Goal: Information Seeking & Learning: Learn about a topic

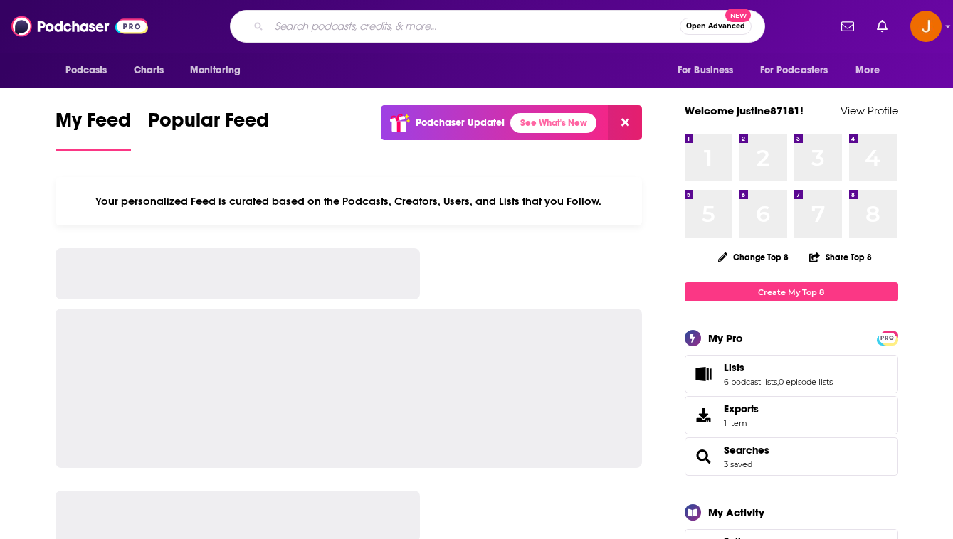
click at [301, 16] on input "Search podcasts, credits, & more..." at bounding box center [474, 26] width 411 height 23
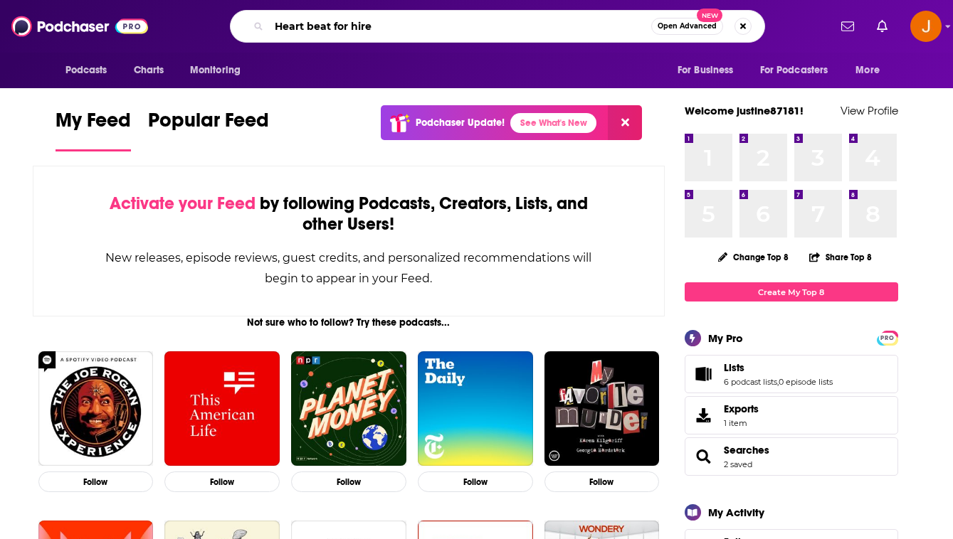
type input "Heart beat for hire"
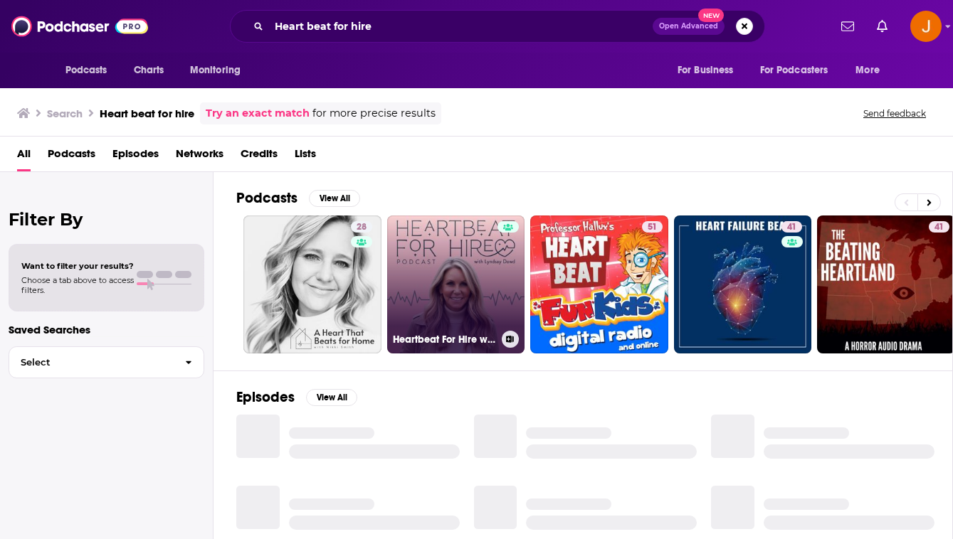
click at [413, 278] on link "Heartbeat For Hire with [PERSON_NAME]" at bounding box center [456, 285] width 138 height 138
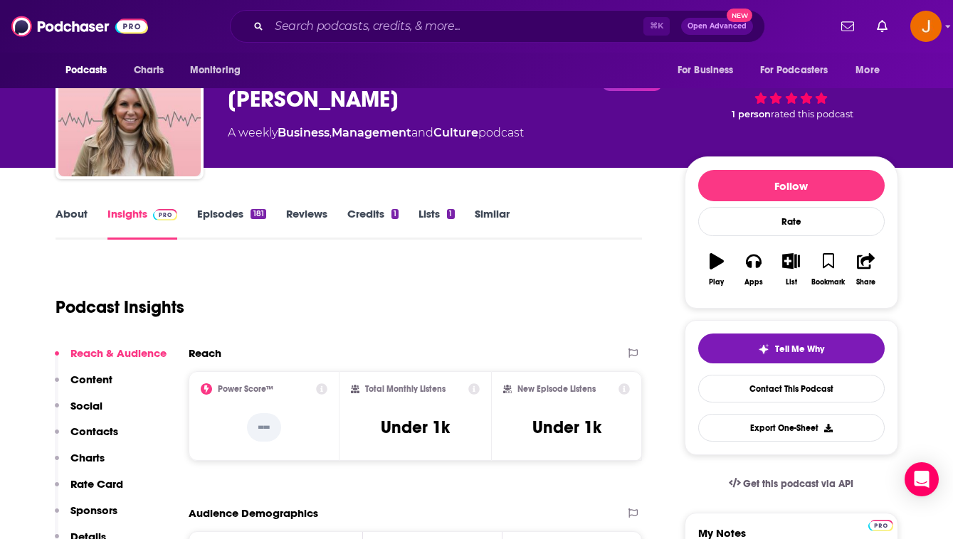
click at [88, 406] on p "Social" at bounding box center [86, 406] width 32 height 14
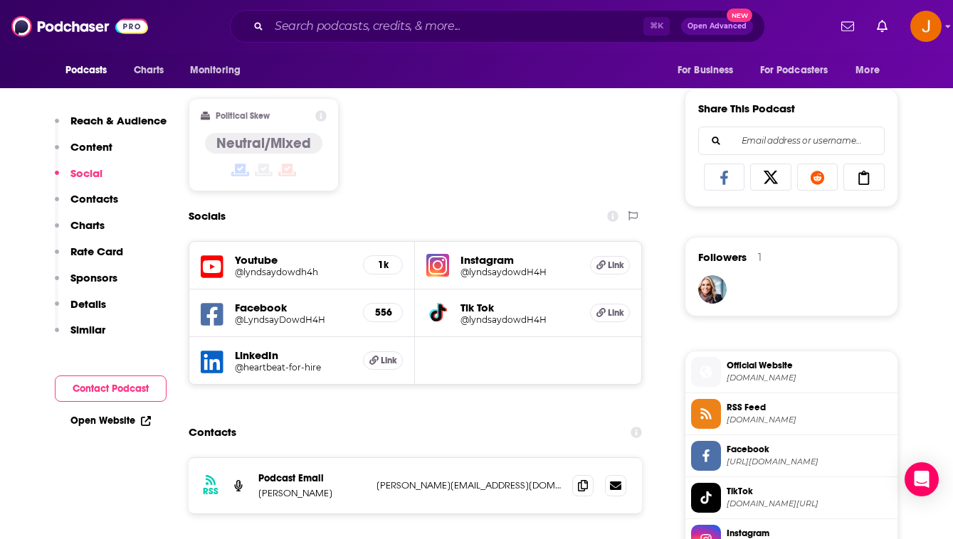
scroll to position [862, 0]
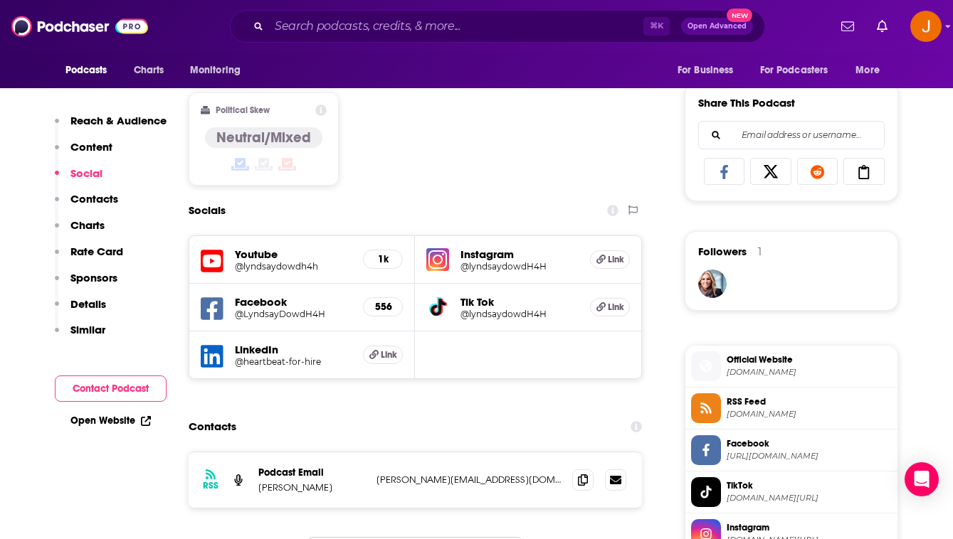
click at [257, 260] on h5 "Youtube" at bounding box center [293, 255] width 117 height 14
click at [280, 262] on h5 "@lyndsaydowdh4h" at bounding box center [293, 266] width 117 height 11
click at [266, 344] on h5 "LinkedIn" at bounding box center [293, 350] width 117 height 14
click at [264, 354] on h5 "LinkedIn" at bounding box center [293, 350] width 117 height 14
click at [258, 372] on div "LinkedIn @heartbeat-for-hire Link" at bounding box center [302, 355] width 226 height 47
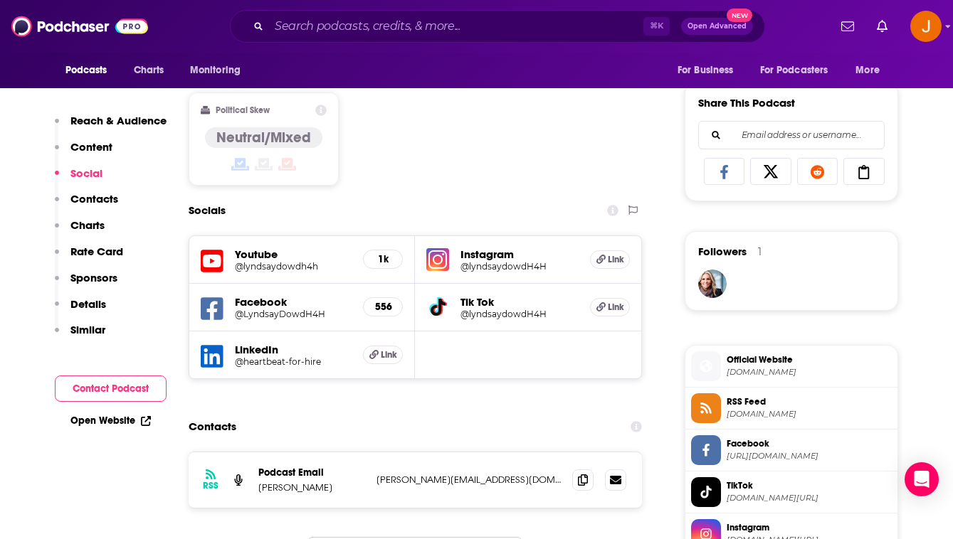
click at [253, 361] on h5 "@heartbeat-for-hire" at bounding box center [293, 362] width 117 height 11
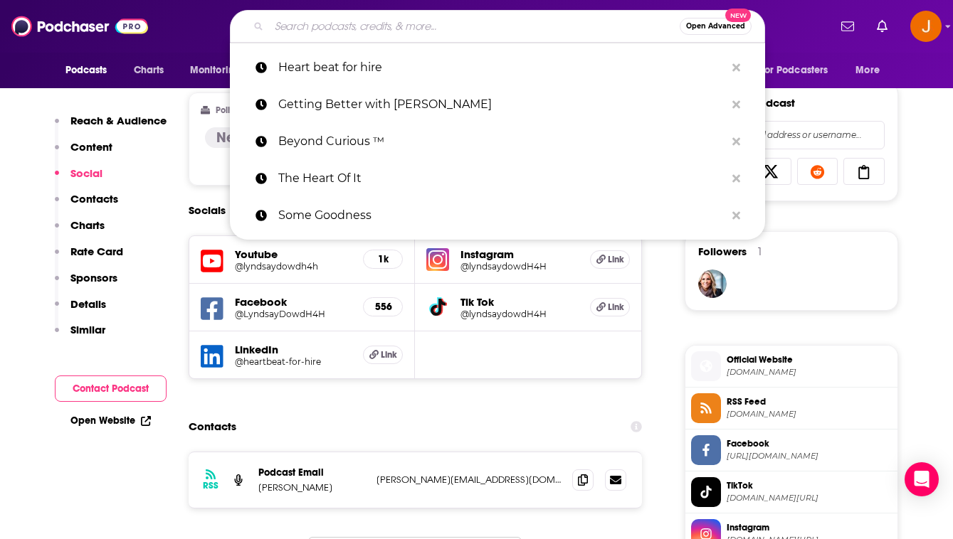
click at [411, 30] on input "Search podcasts, credits, & more..." at bounding box center [474, 26] width 411 height 23
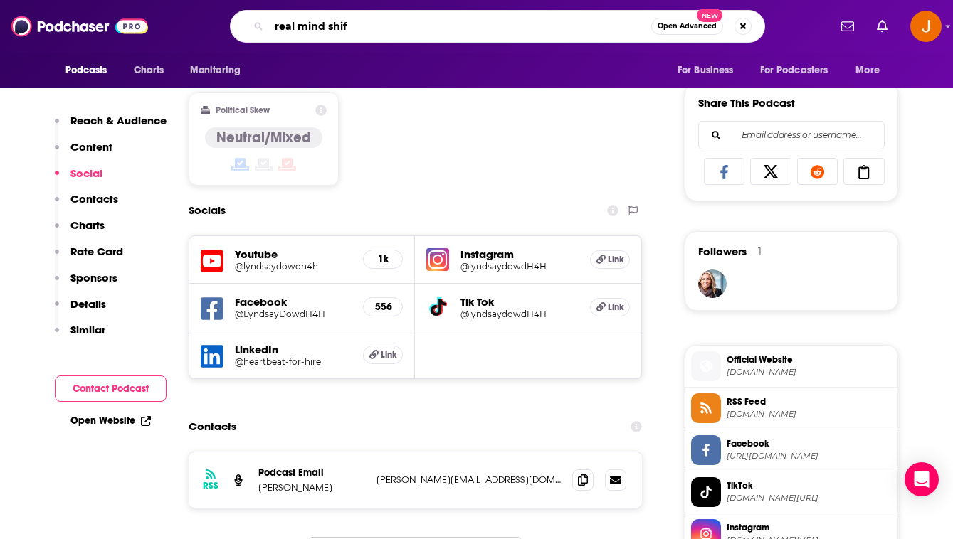
type input "real mind shift"
